Goal: Task Accomplishment & Management: Use online tool/utility

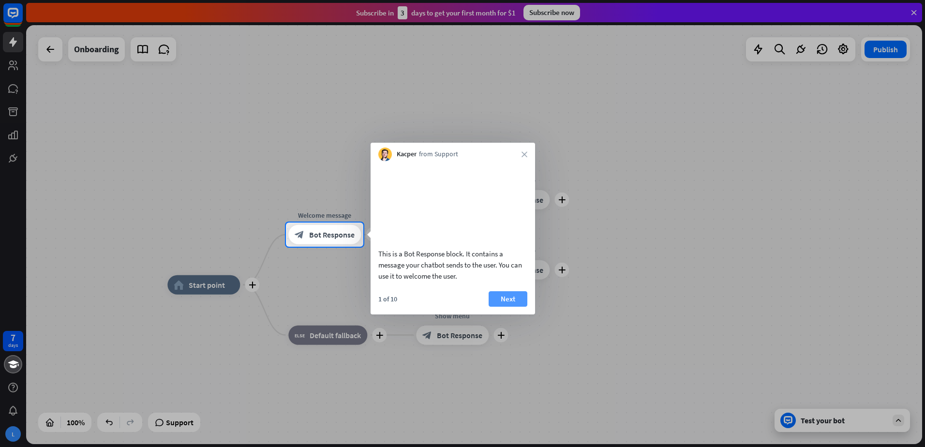
click at [500, 303] on button "Next" at bounding box center [508, 298] width 39 height 15
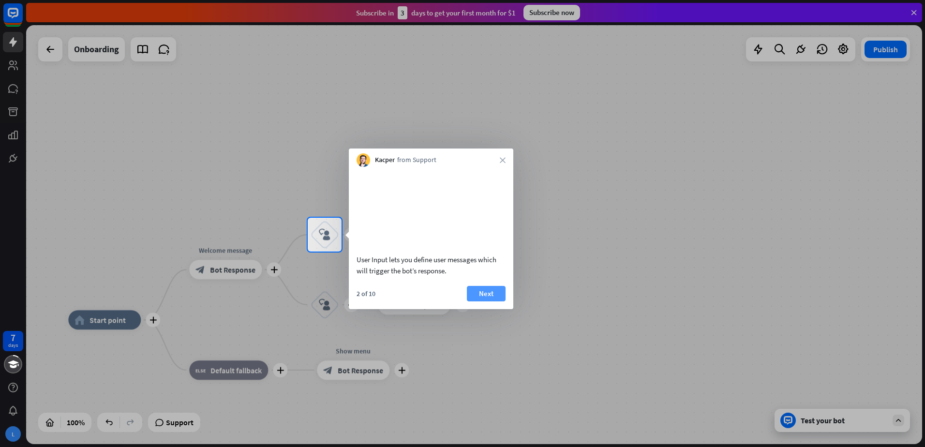
click at [481, 302] on button "Next" at bounding box center [486, 293] width 39 height 15
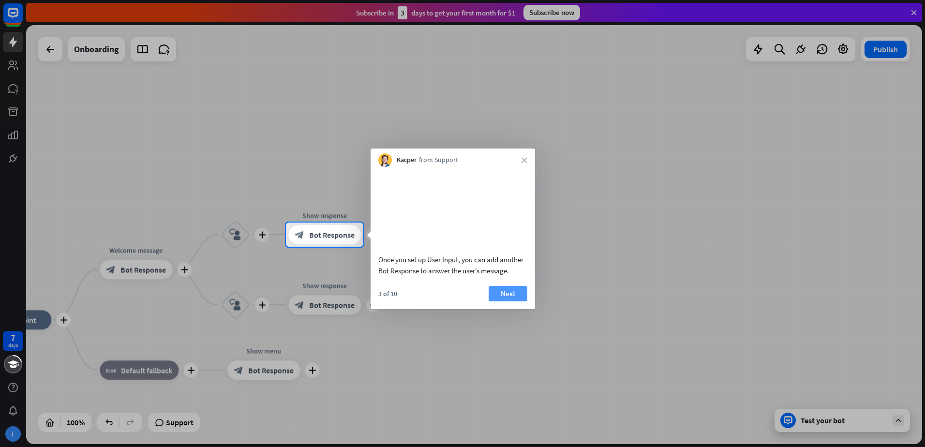
click at [512, 301] on button "Next" at bounding box center [508, 293] width 39 height 15
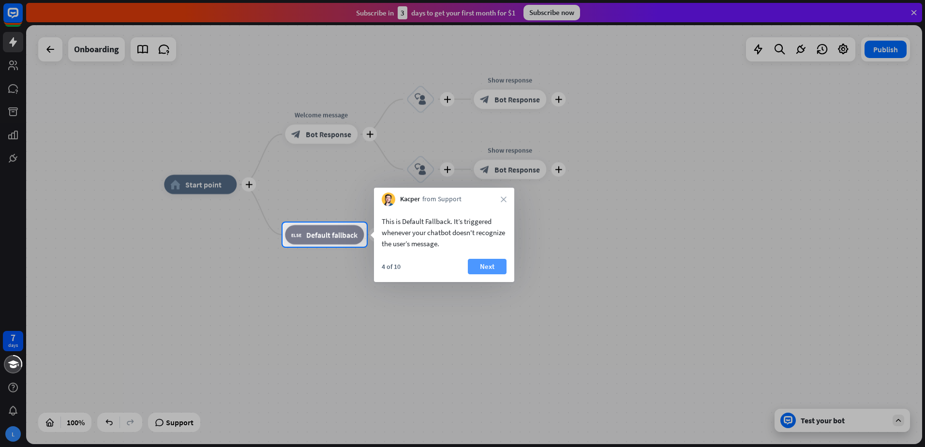
click at [491, 264] on button "Next" at bounding box center [487, 266] width 39 height 15
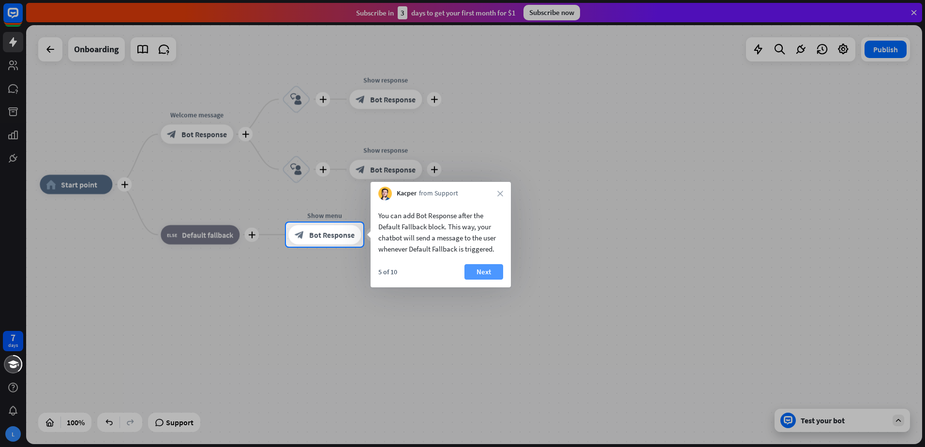
click at [488, 272] on button "Next" at bounding box center [484, 271] width 39 height 15
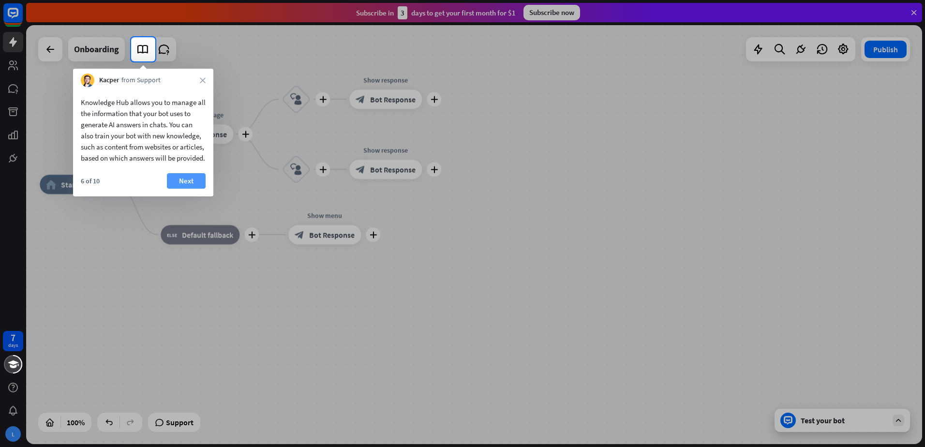
click at [181, 189] on button "Next" at bounding box center [186, 180] width 39 height 15
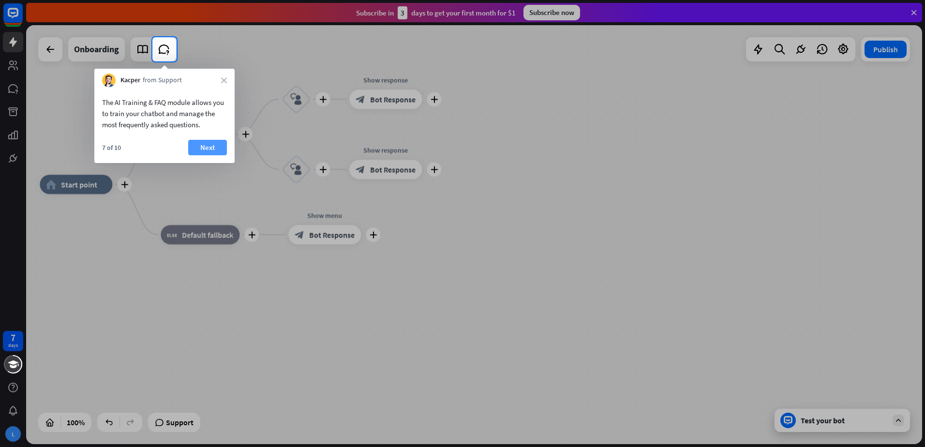
click at [210, 147] on button "Next" at bounding box center [207, 147] width 39 height 15
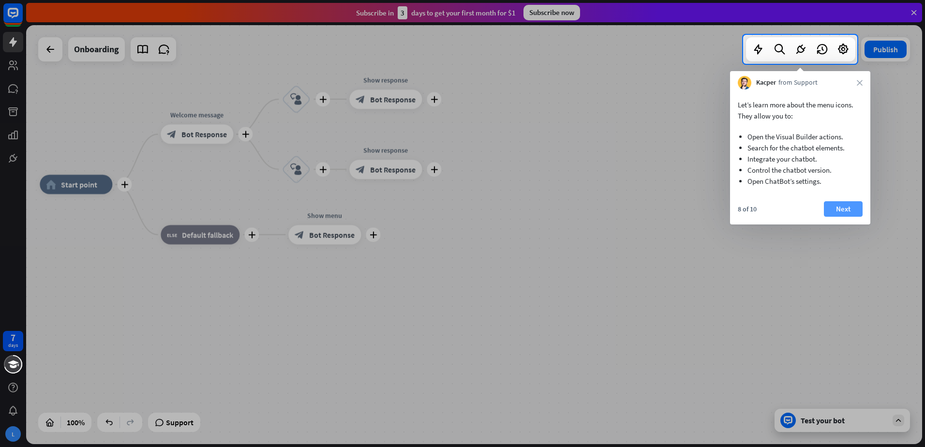
click at [858, 211] on button "Next" at bounding box center [843, 208] width 39 height 15
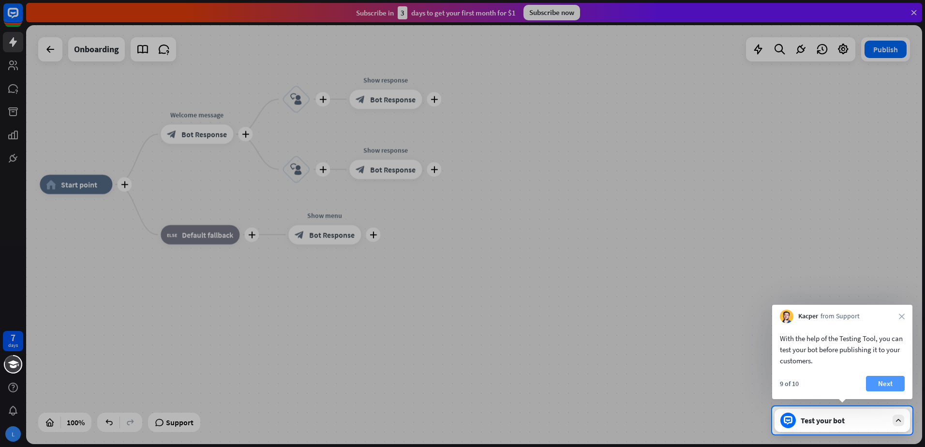
click at [895, 380] on button "Next" at bounding box center [885, 383] width 39 height 15
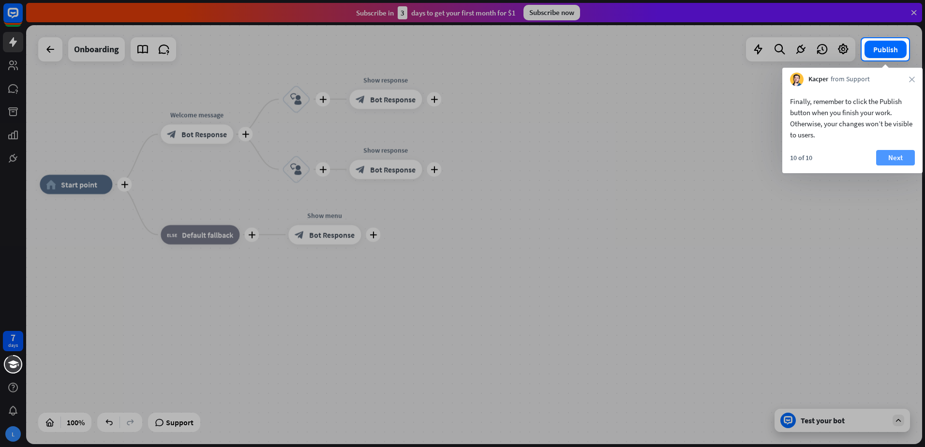
click at [888, 153] on button "Next" at bounding box center [896, 157] width 39 height 15
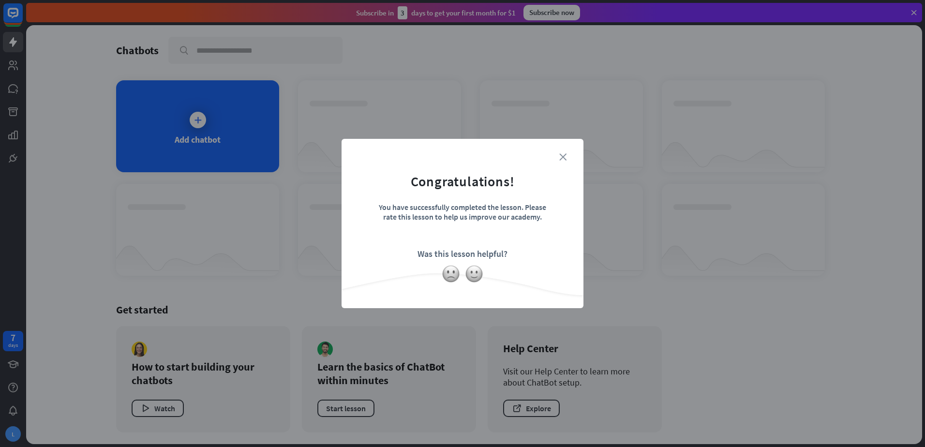
click at [561, 156] on icon "close" at bounding box center [563, 156] width 7 height 7
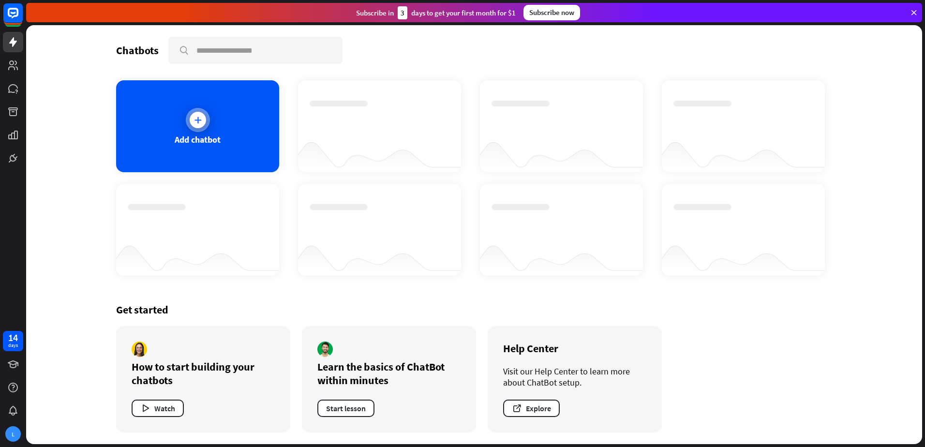
click at [208, 140] on div "Add chatbot" at bounding box center [198, 139] width 46 height 11
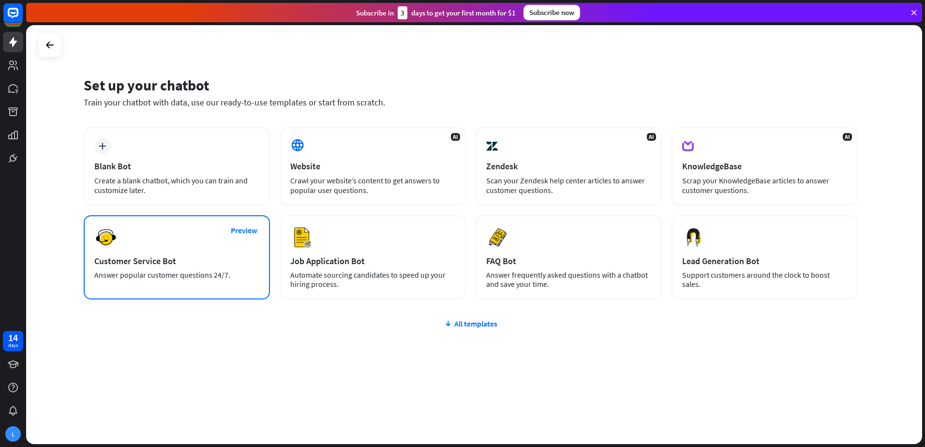
click at [209, 260] on div "Customer Service Bot" at bounding box center [176, 261] width 165 height 11
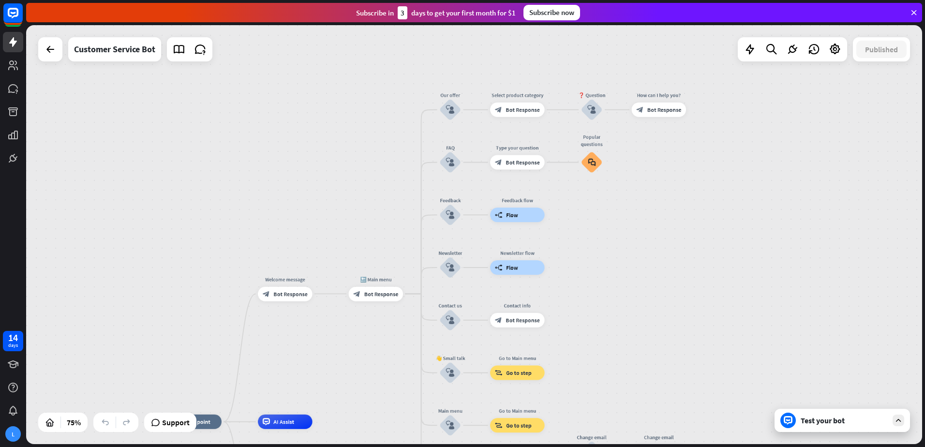
drag, startPoint x: 536, startPoint y: 219, endPoint x: 366, endPoint y: 383, distance: 236.2
click at [366, 383] on div "home_2 Start point Welcome message block_bot_response Bot Response 🔙 Main menu …" at bounding box center [474, 234] width 896 height 419
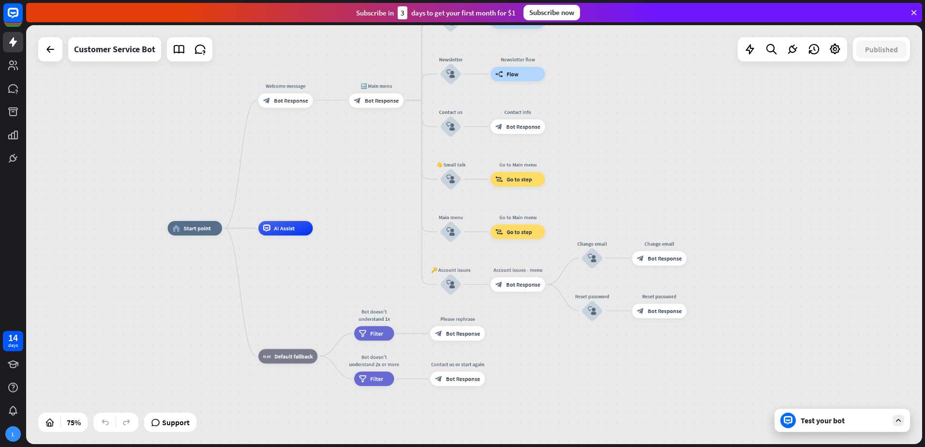
drag, startPoint x: 369, startPoint y: 356, endPoint x: 370, endPoint y: 163, distance: 193.6
click at [370, 163] on div "home_2 Start point Welcome message block_bot_response Bot Response 🔙 Main menu …" at bounding box center [474, 234] width 896 height 419
click at [827, 421] on div "Test your bot" at bounding box center [844, 421] width 87 height 10
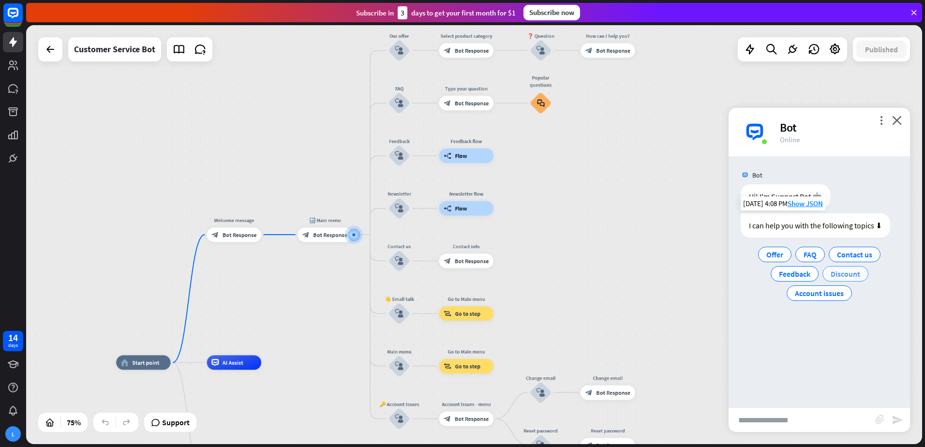
click at [847, 273] on span "Discount" at bounding box center [846, 274] width 30 height 10
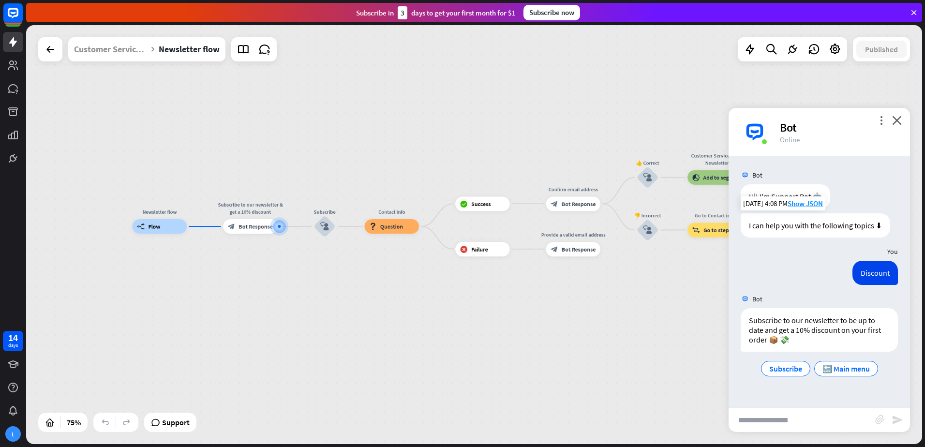
drag, startPoint x: 473, startPoint y: 330, endPoint x: 346, endPoint y: 325, distance: 126.9
click at [346, 325] on div "Newsletter flow builder_tree Flow Subscribe to our newsletter & get a 10% disco…" at bounding box center [469, 384] width 672 height 315
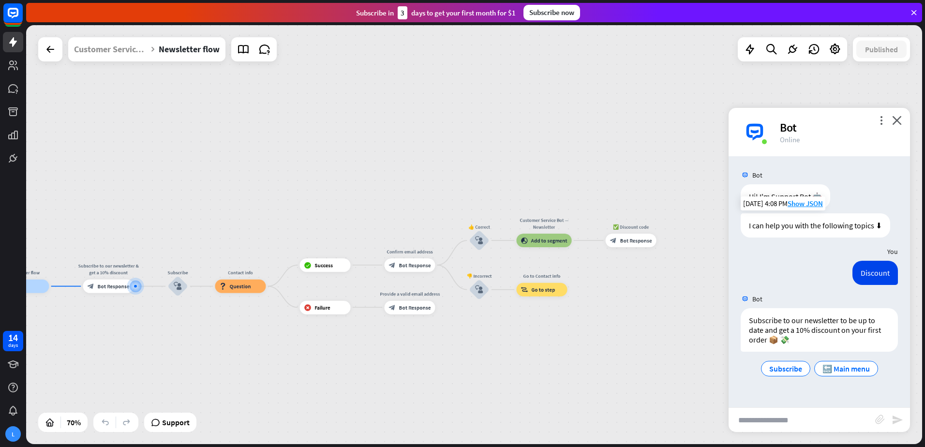
drag, startPoint x: 457, startPoint y: 312, endPoint x: 355, endPoint y: 363, distance: 114.1
click at [355, 363] on div "Newsletter flow builder_tree Flow Subscribe to our newsletter & get a 10% disco…" at bounding box center [311, 433] width 627 height 293
click at [49, 53] on icon at bounding box center [51, 50] width 12 height 12
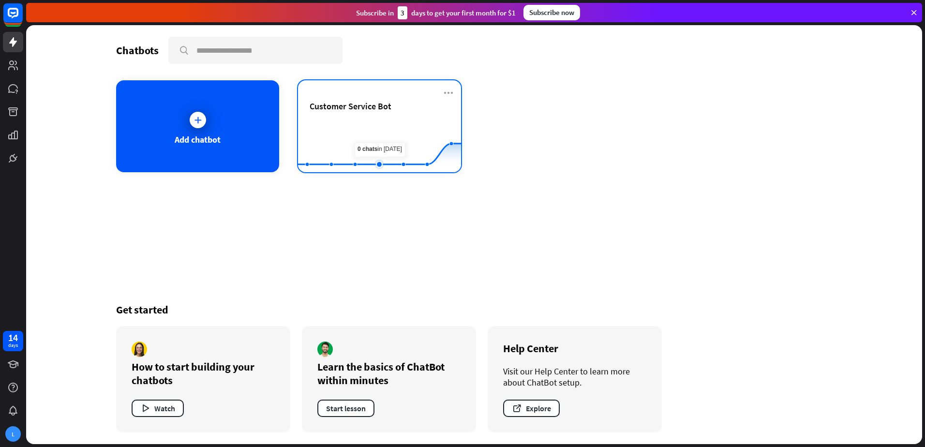
click at [387, 142] on rect at bounding box center [379, 148] width 163 height 61
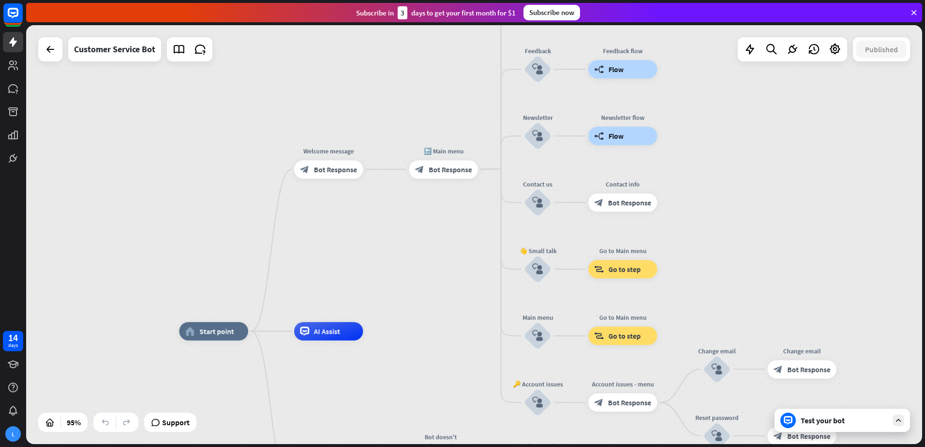
drag, startPoint x: 456, startPoint y: 285, endPoint x: 419, endPoint y: 387, distance: 108.9
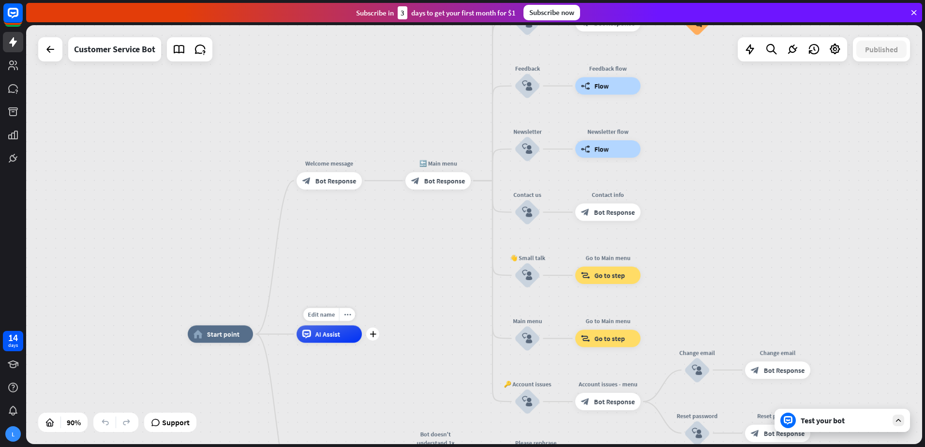
click at [338, 342] on div "AI Assist" at bounding box center [329, 334] width 65 height 17
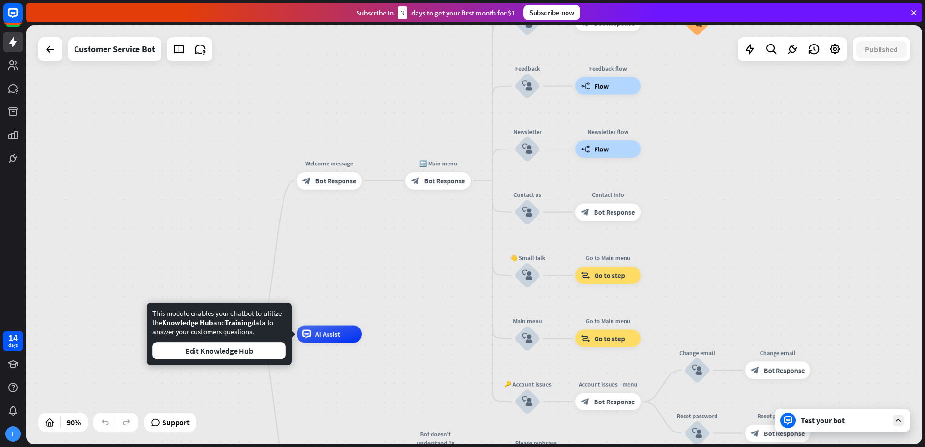
click at [844, 421] on div "Test your bot" at bounding box center [844, 421] width 87 height 10
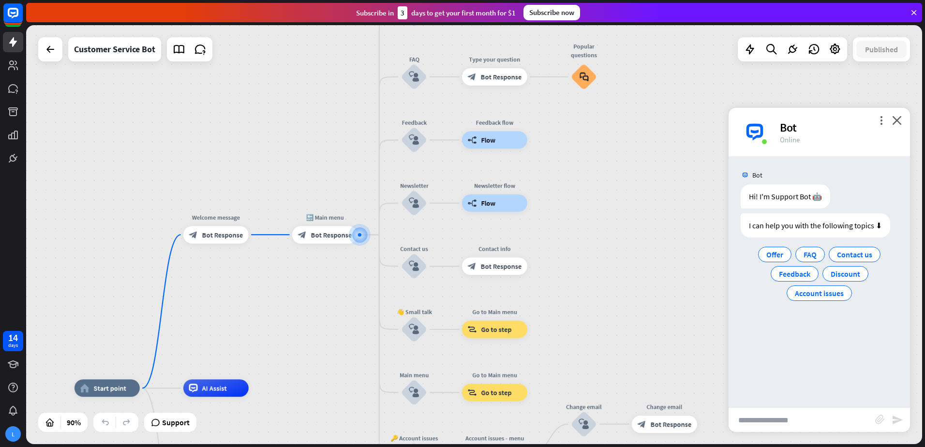
click at [779, 420] on input "text" at bounding box center [802, 420] width 147 height 24
type input "**********"
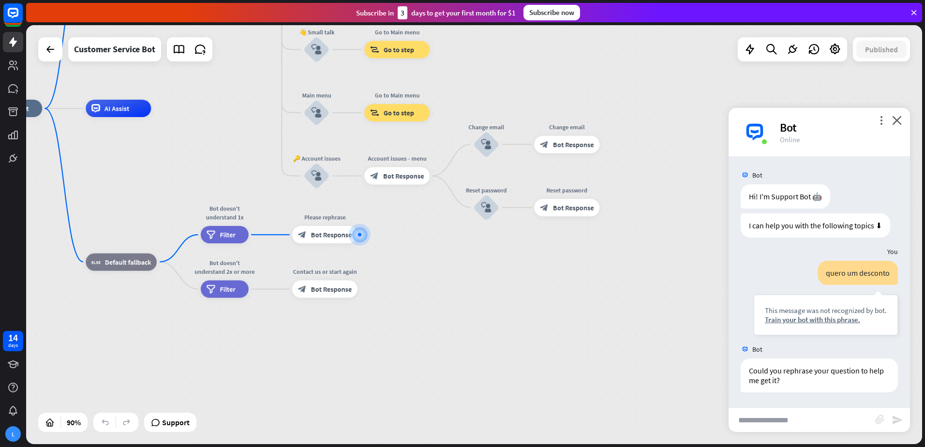
click at [796, 416] on input "text" at bounding box center [802, 420] width 147 height 24
type input "**********"
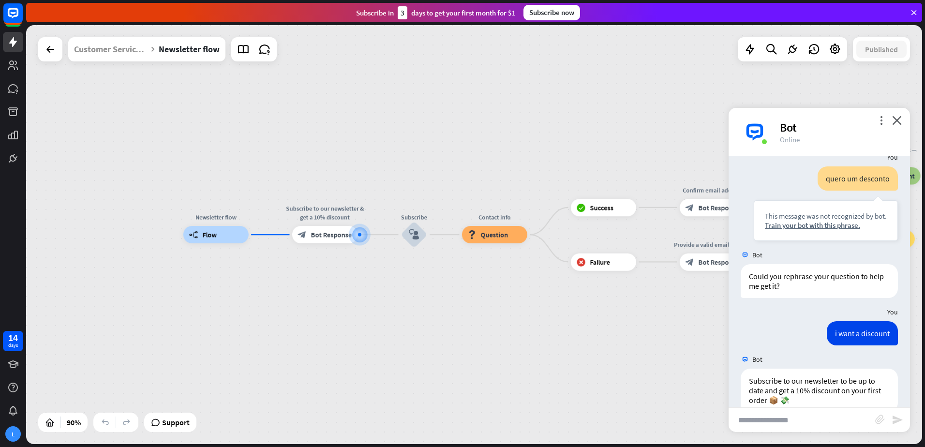
scroll to position [140, 0]
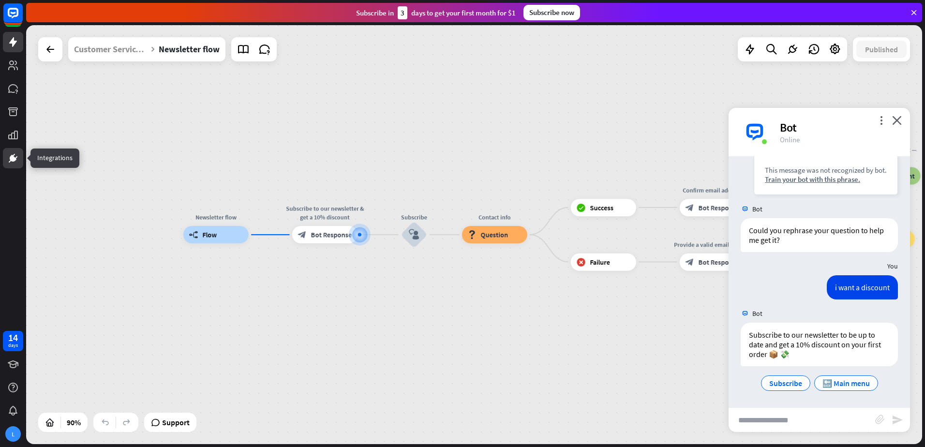
click at [17, 164] on icon at bounding box center [13, 158] width 12 height 12
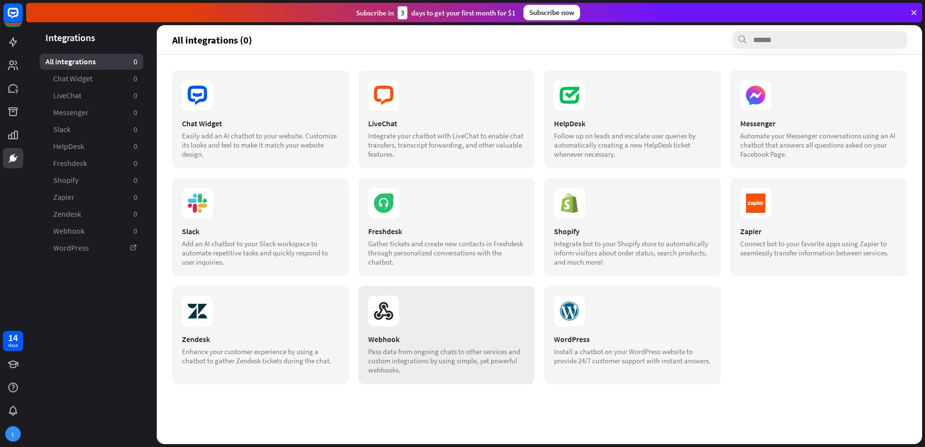
click at [376, 318] on icon at bounding box center [382, 315] width 16 height 9
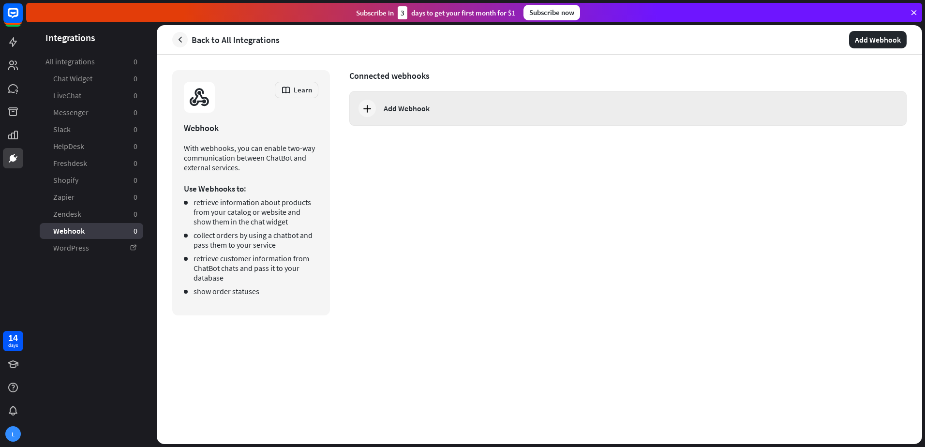
click at [408, 111] on div "Add Webhook" at bounding box center [407, 109] width 46 height 10
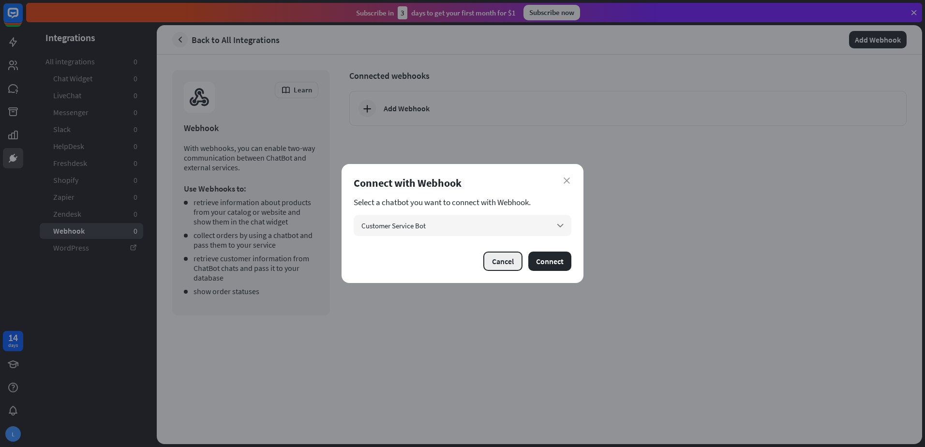
click at [496, 266] on button "Cancel" at bounding box center [503, 261] width 39 height 19
